Goal: Information Seeking & Learning: Find specific page/section

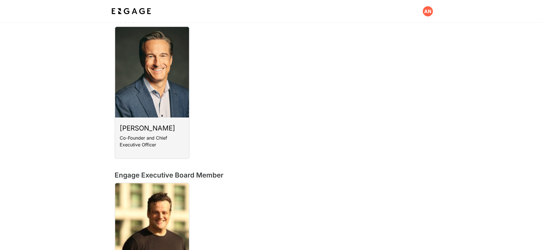
scroll to position [27, 0]
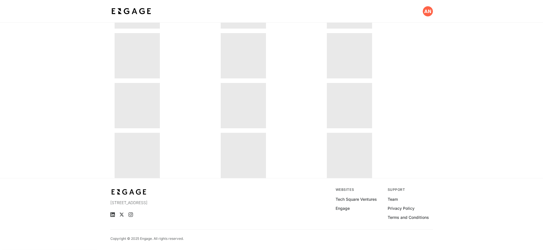
scroll to position [183, 0]
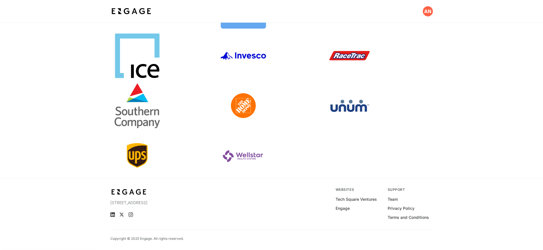
click at [150, 109] on link at bounding box center [165, 105] width 101 height 45
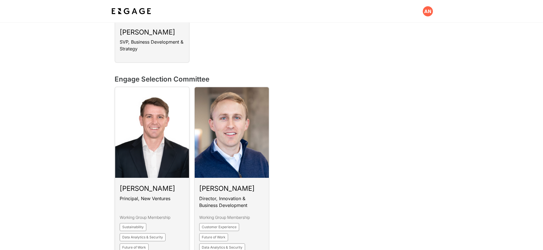
scroll to position [298, 0]
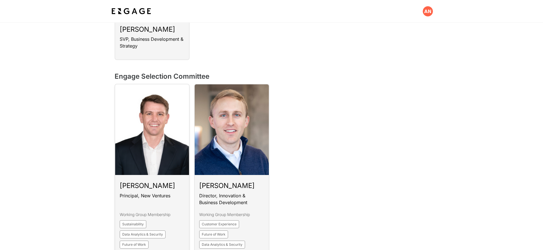
click at [169, 129] on link at bounding box center [152, 180] width 75 height 192
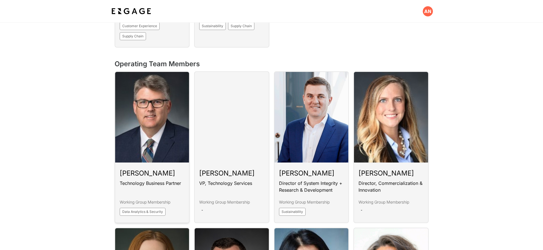
scroll to position [616, 0]
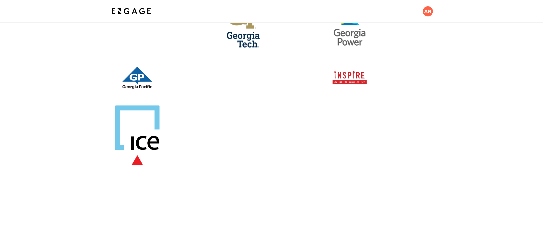
scroll to position [111, 0]
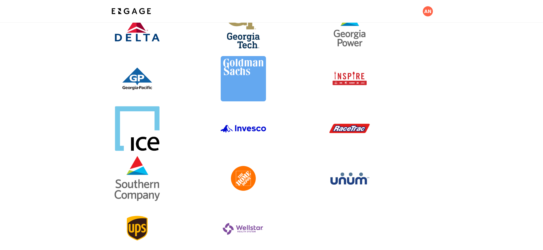
click at [349, 45] on link at bounding box center [377, 28] width 101 height 45
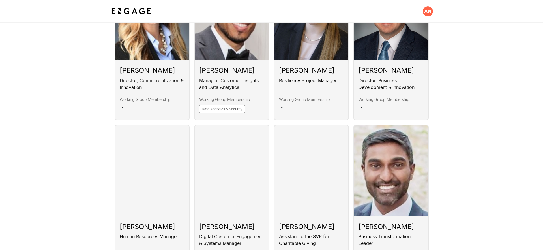
scroll to position [824, 0]
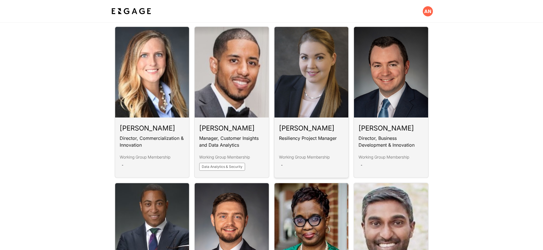
click at [306, 108] on link at bounding box center [311, 102] width 75 height 152
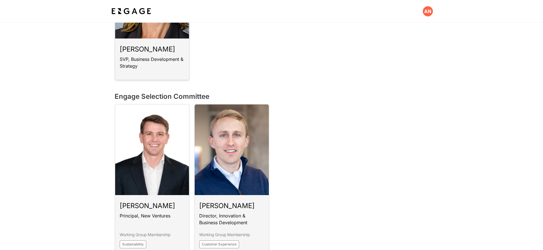
scroll to position [377, 0]
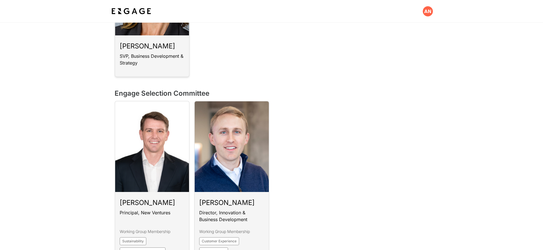
click at [170, 140] on link at bounding box center [152, 197] width 75 height 192
click at [176, 167] on link at bounding box center [152, 197] width 75 height 192
